Goal: Information Seeking & Learning: Check status

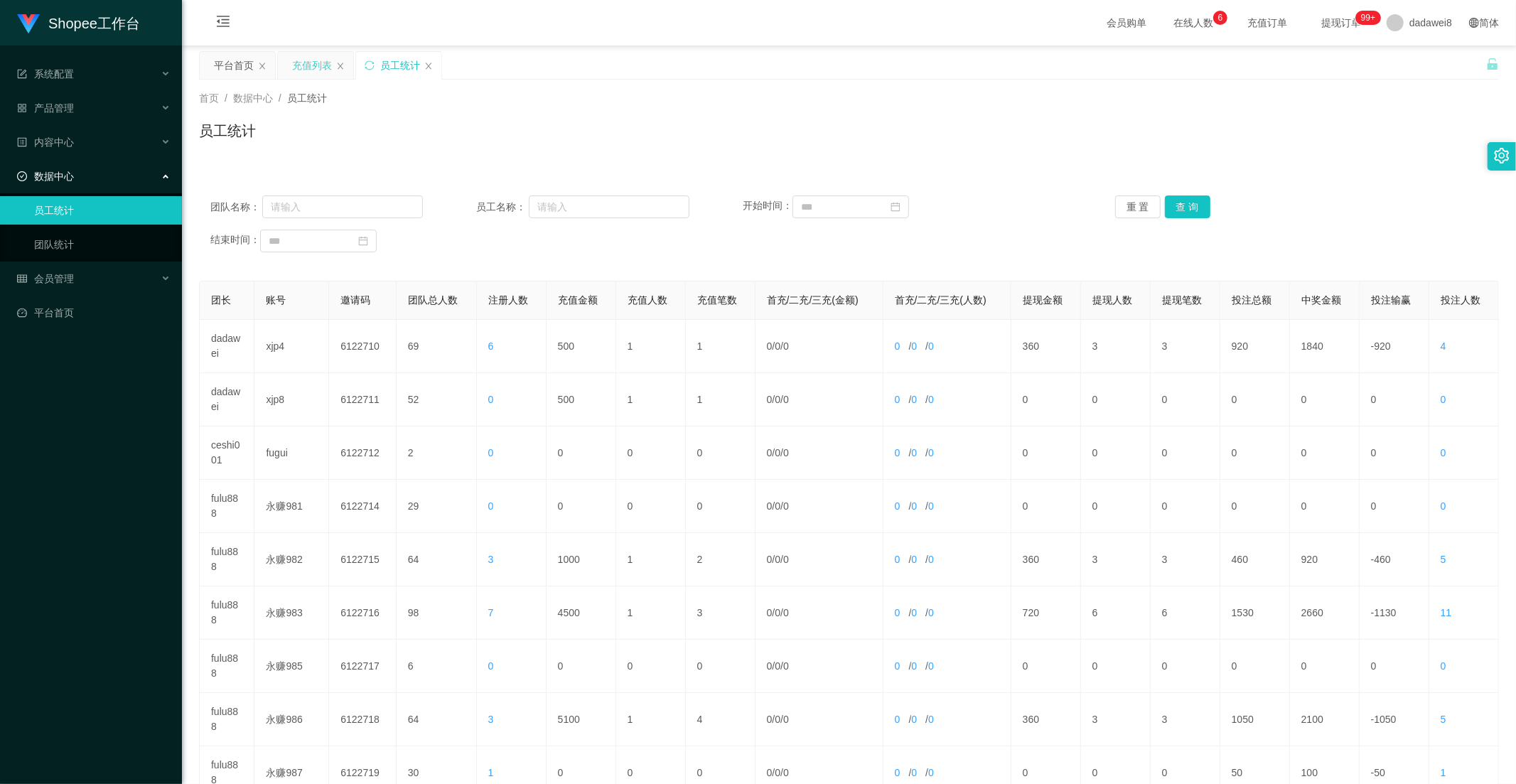
click at [322, 68] on div "充值列表" at bounding box center [311, 65] width 40 height 27
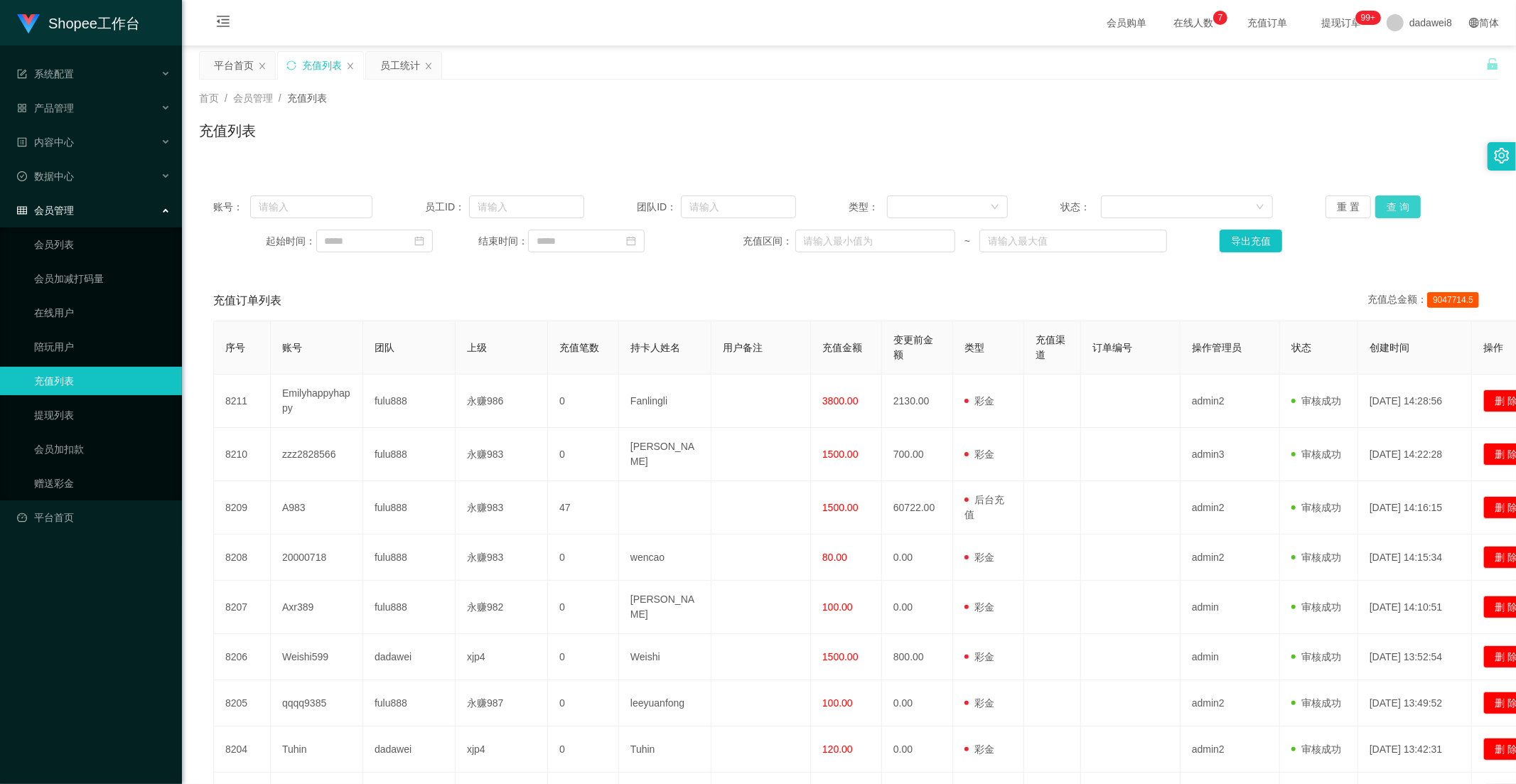
click at [1383, 210] on button "查 询" at bounding box center [1398, 207] width 46 height 23
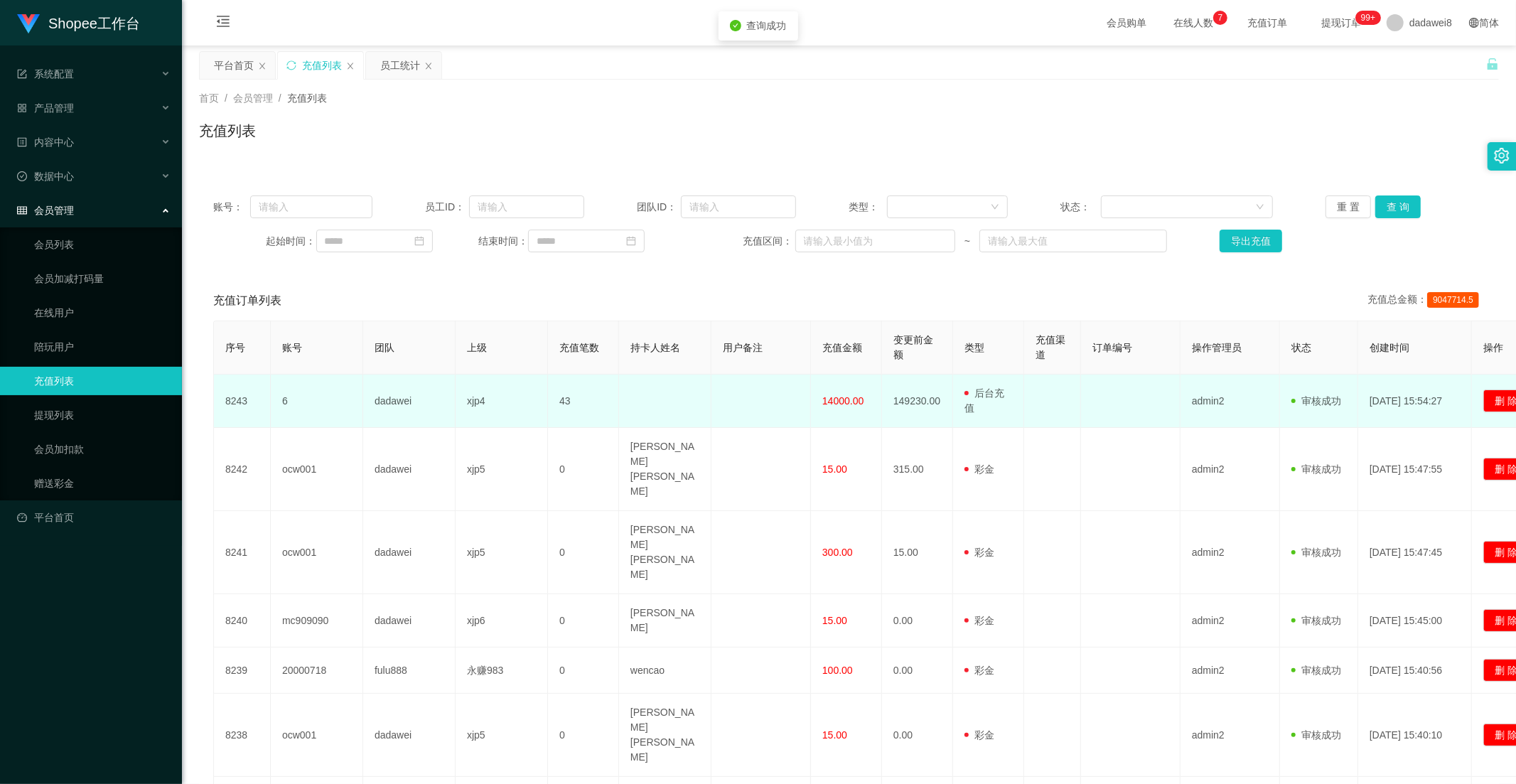
click at [851, 408] on td "14000.00" at bounding box center [847, 401] width 71 height 53
click at [851, 409] on td "14000.00" at bounding box center [847, 401] width 71 height 53
click at [851, 410] on td "14000.00" at bounding box center [847, 401] width 71 height 53
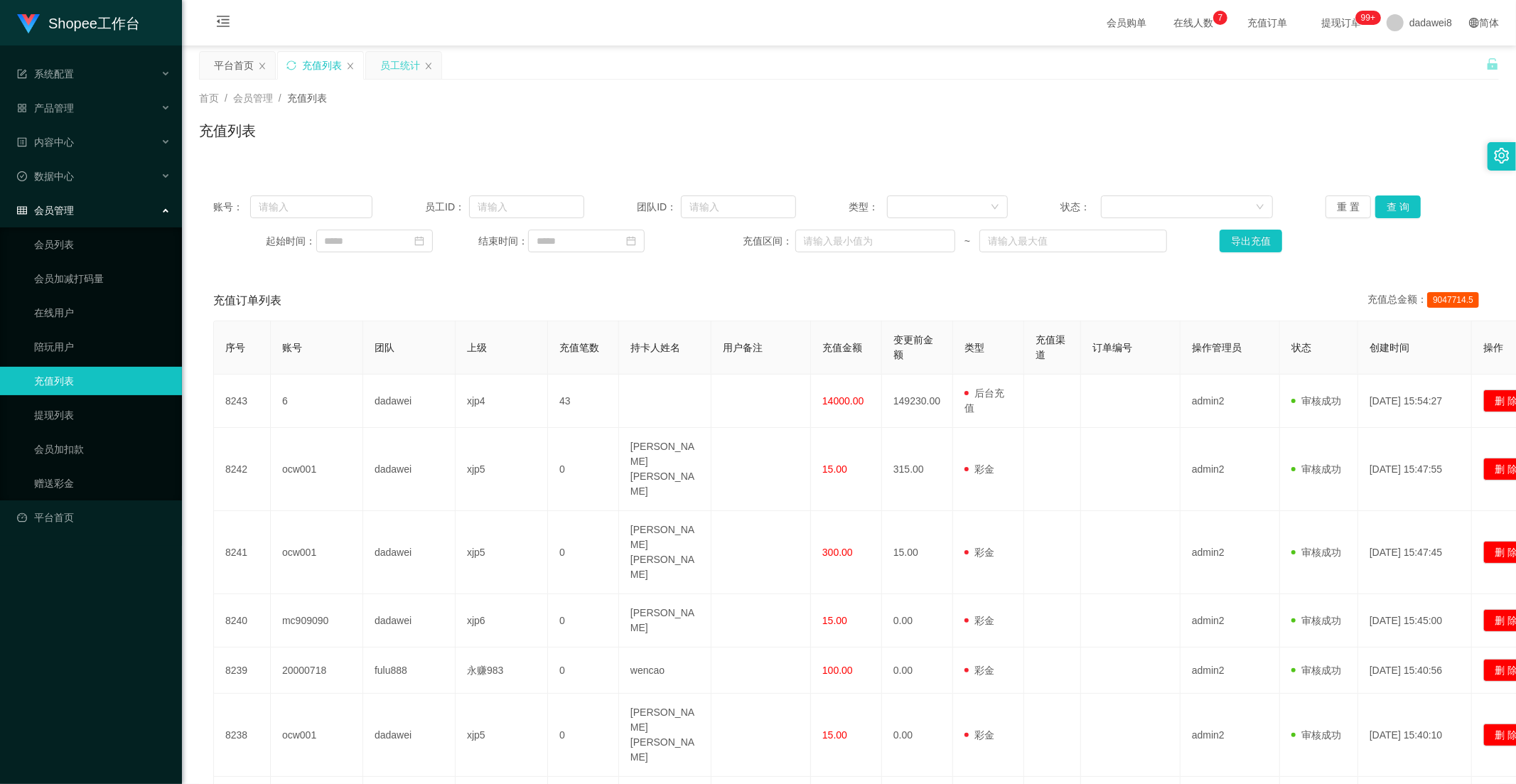
click at [393, 60] on div "员工统计" at bounding box center [400, 65] width 40 height 27
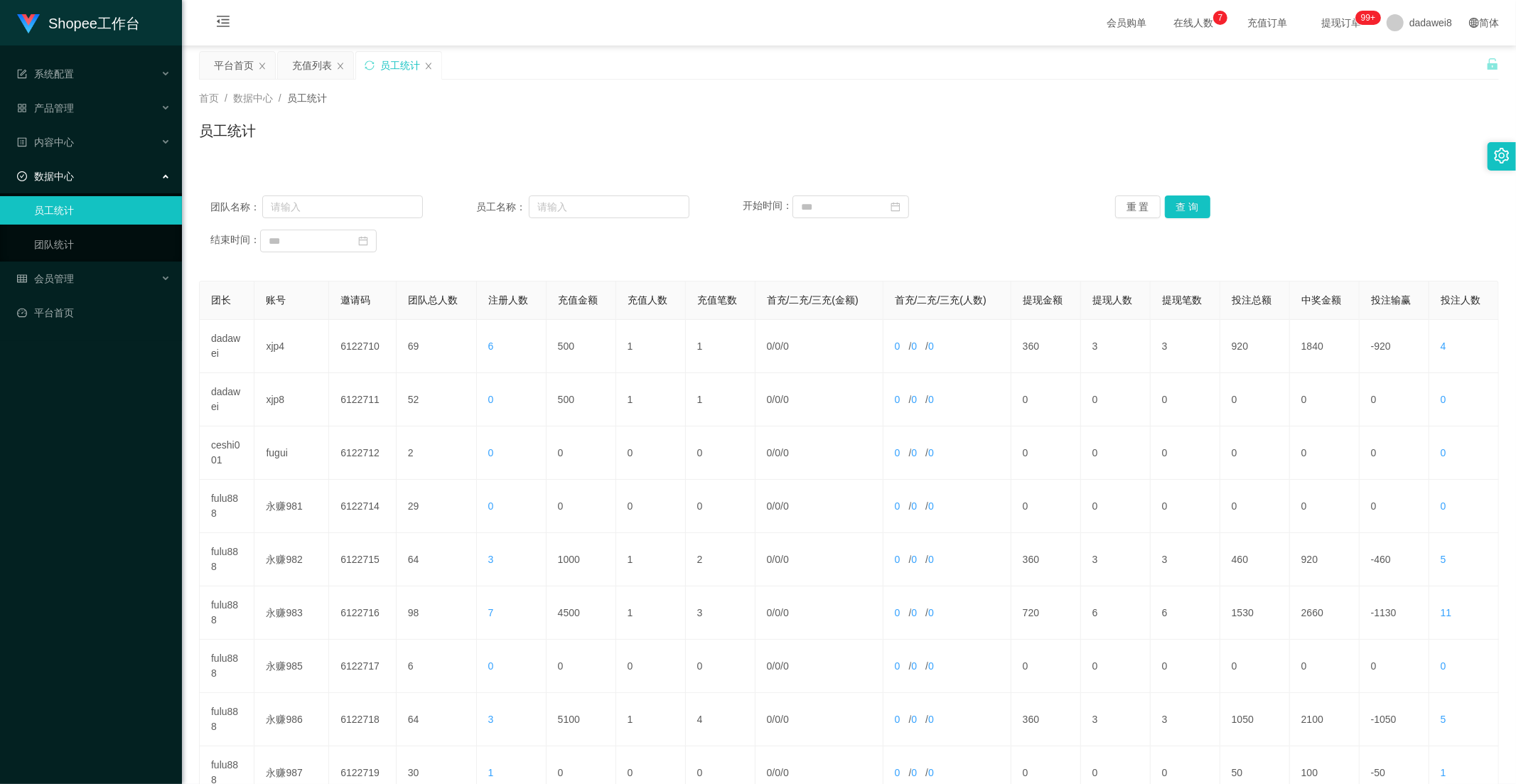
scroll to position [199, 0]
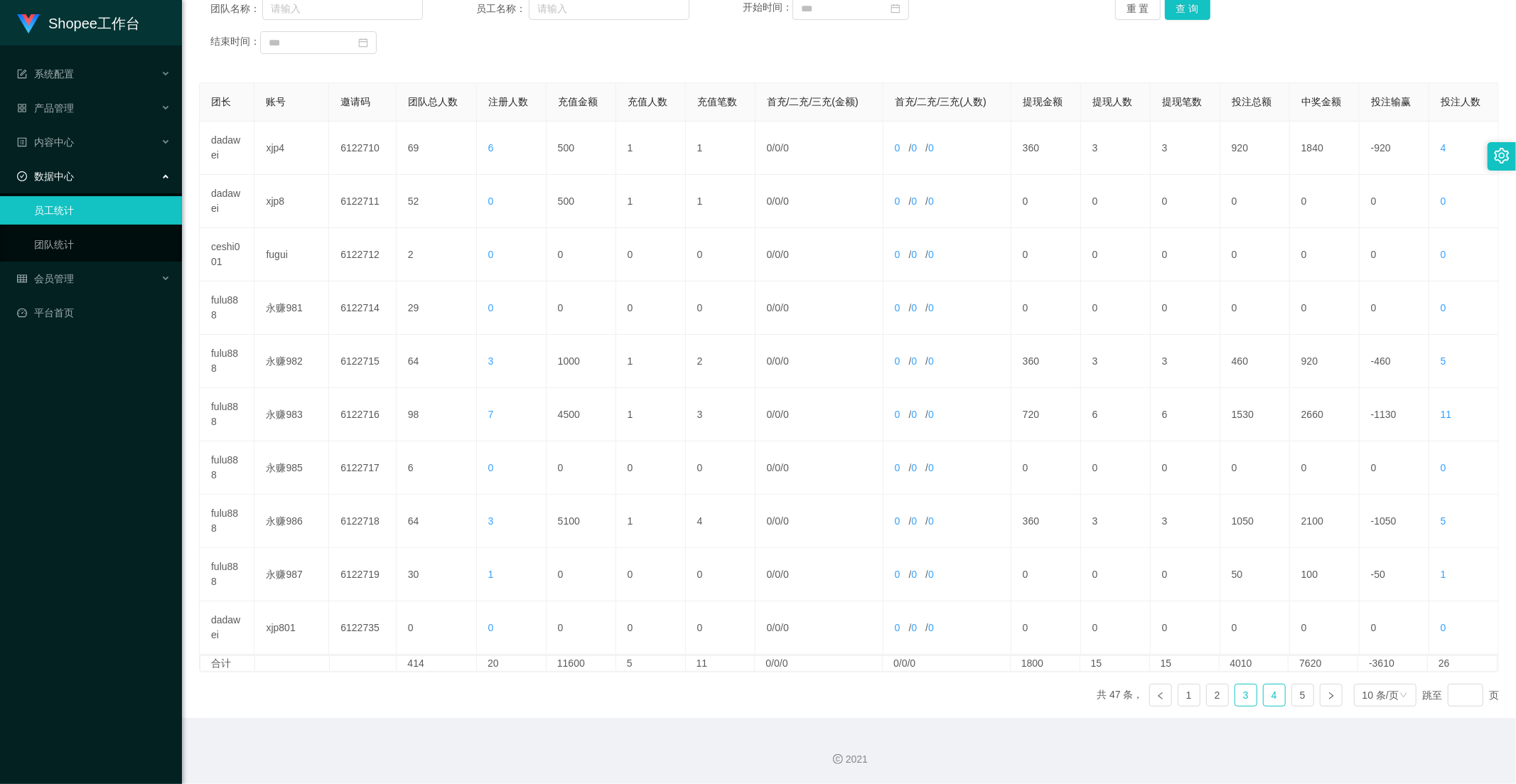
click at [1243, 694] on link "3" at bounding box center [1246, 695] width 21 height 21
click at [1264, 694] on link "4" at bounding box center [1274, 695] width 21 height 21
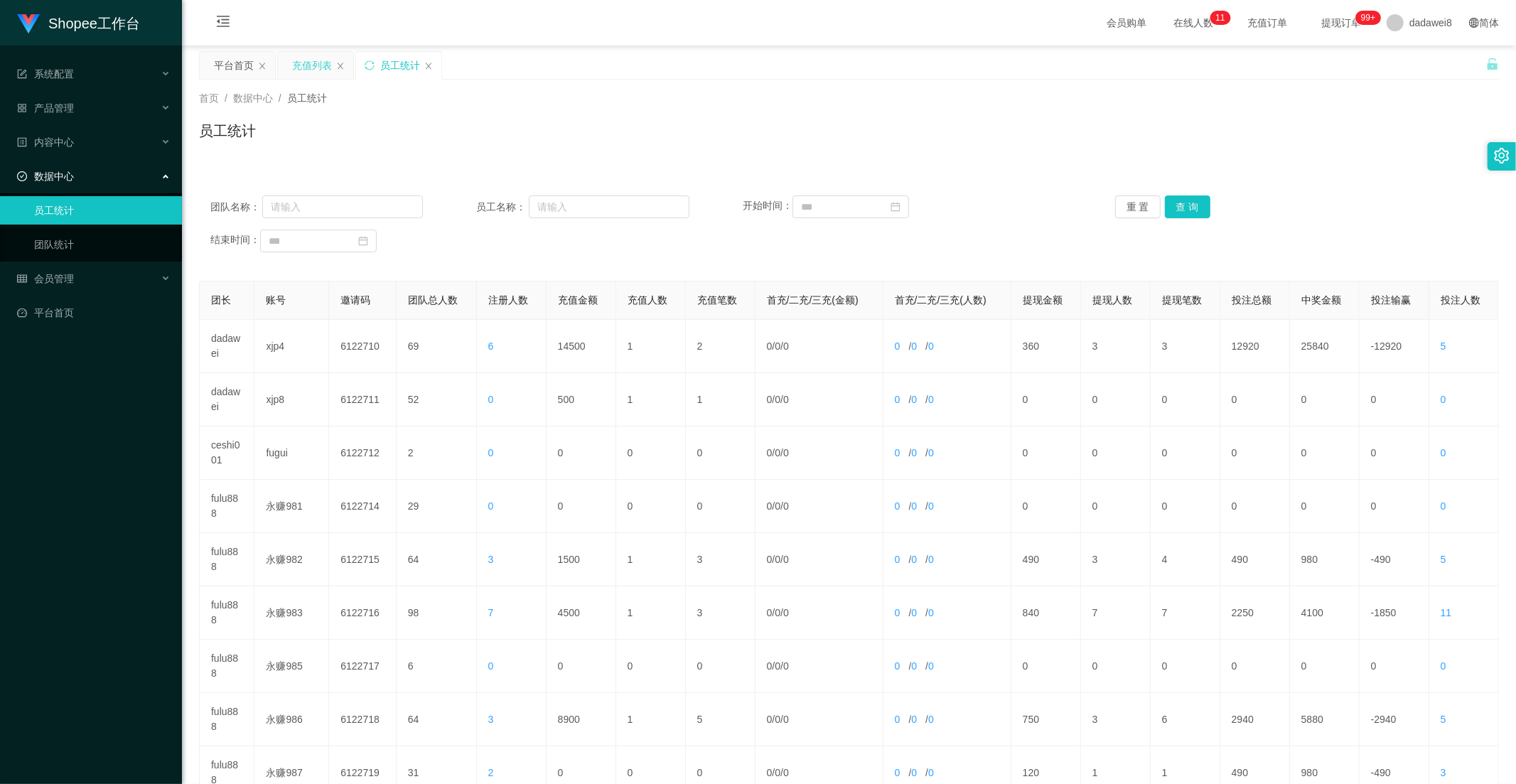
click at [303, 67] on div "充值列表" at bounding box center [311, 65] width 40 height 27
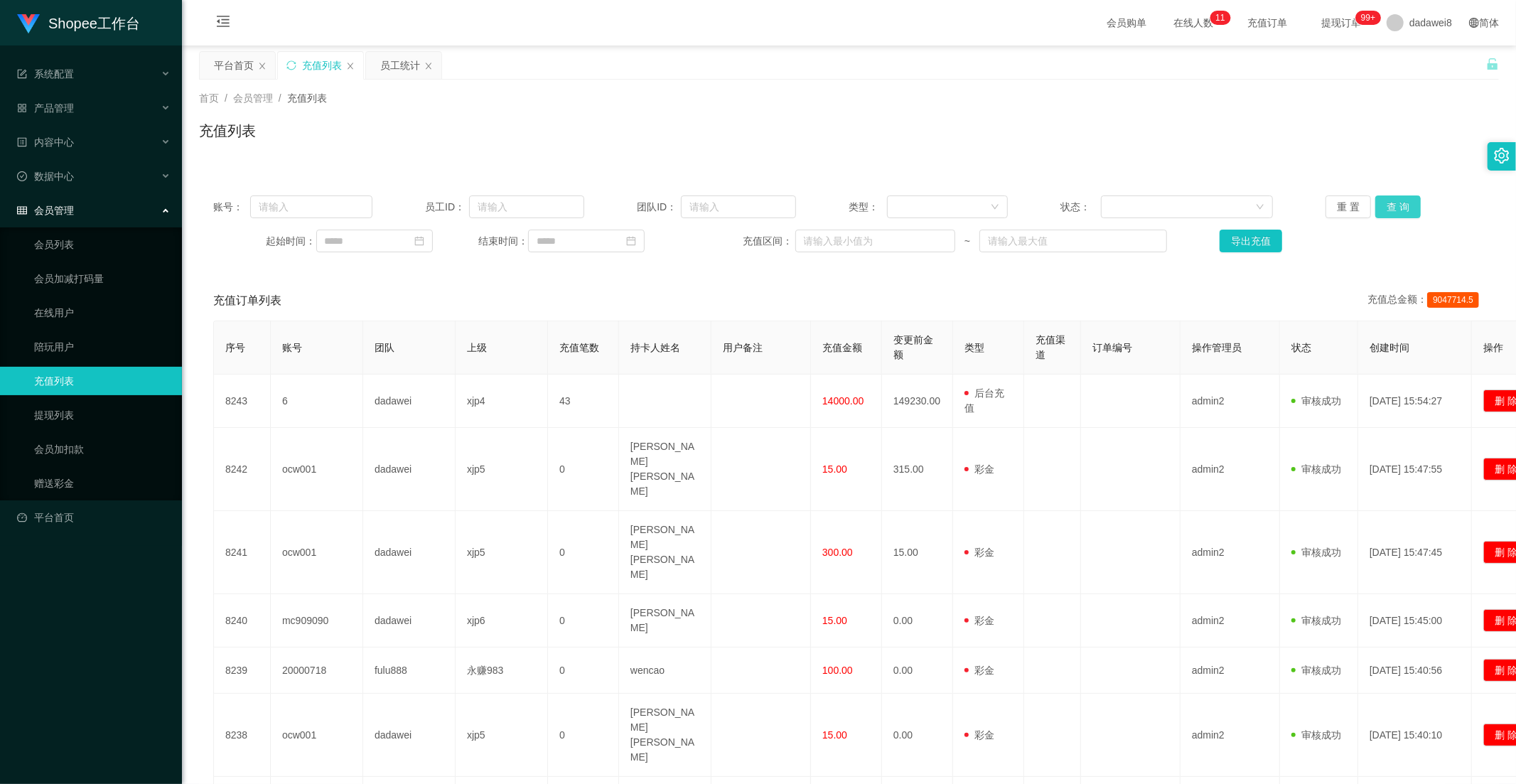
click at [1383, 203] on button "查 询" at bounding box center [1398, 207] width 46 height 23
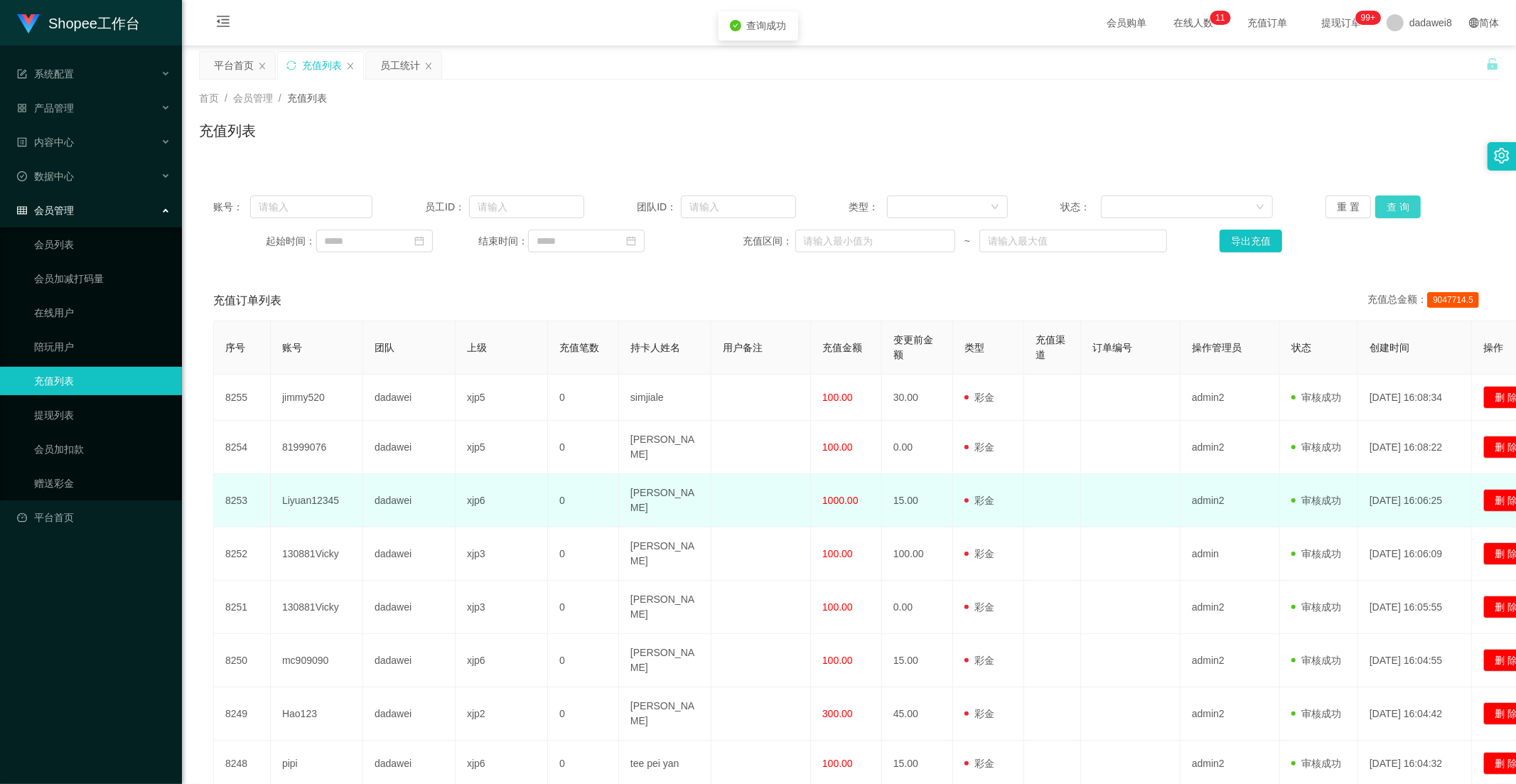
scroll to position [172, 0]
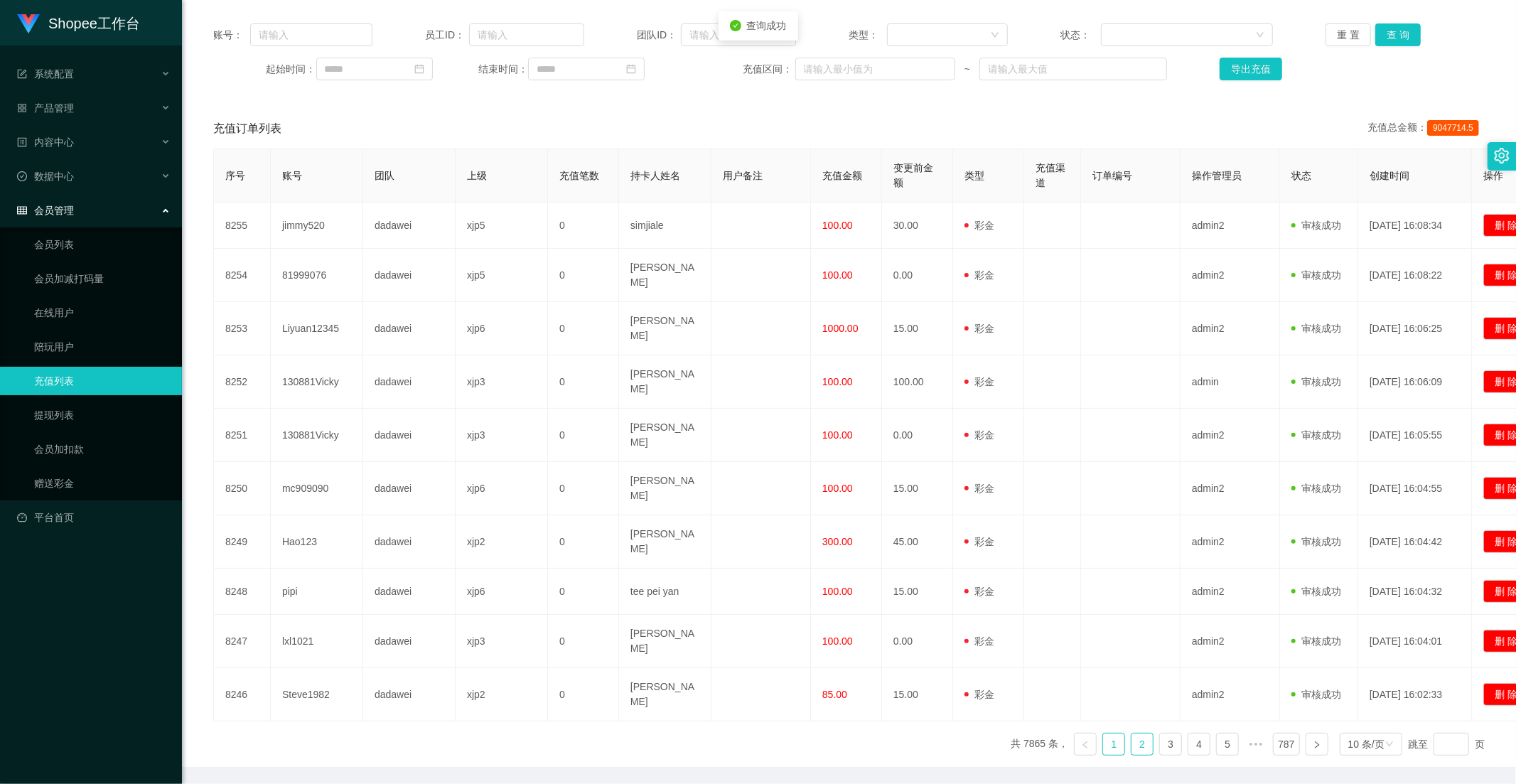
click at [1135, 734] on link "2" at bounding box center [1142, 744] width 21 height 21
